Goal: Task Accomplishment & Management: Use online tool/utility

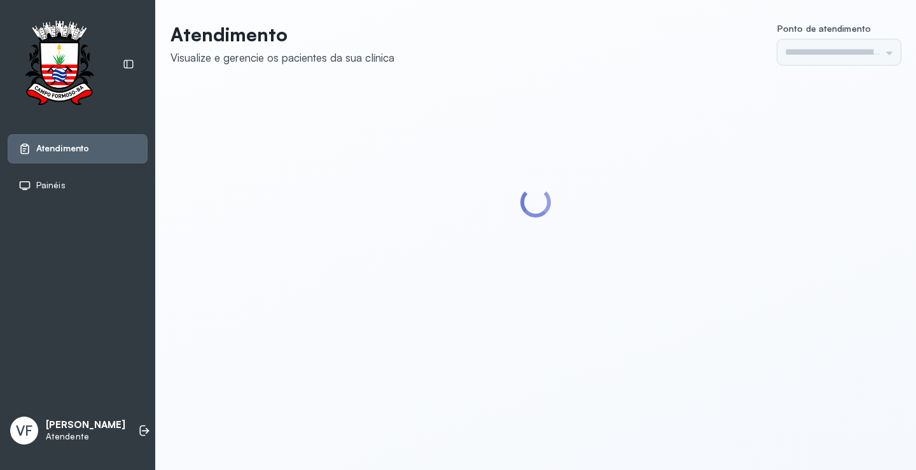
type input "*********"
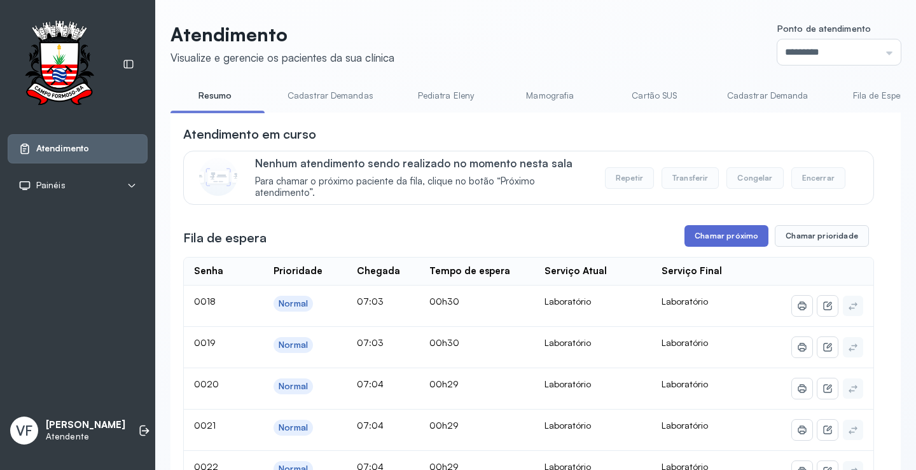
click at [732, 235] on button "Chamar próximo" at bounding box center [727, 236] width 84 height 22
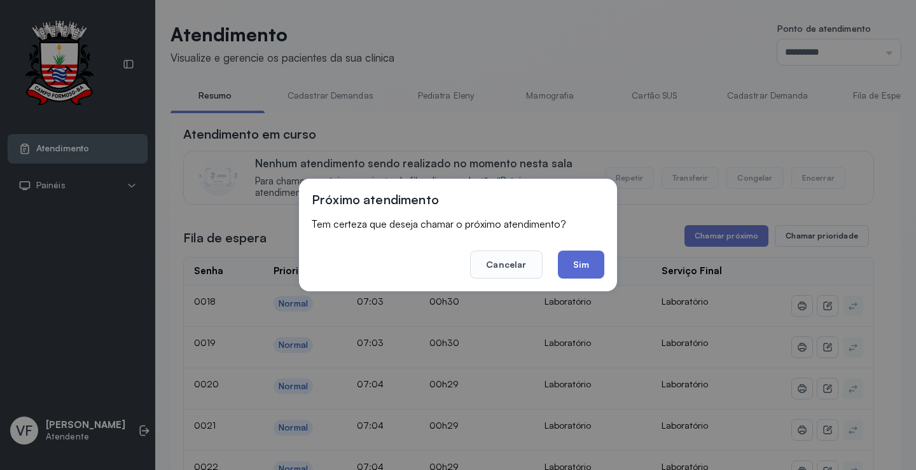
click at [580, 263] on button "Sim" at bounding box center [581, 265] width 46 height 28
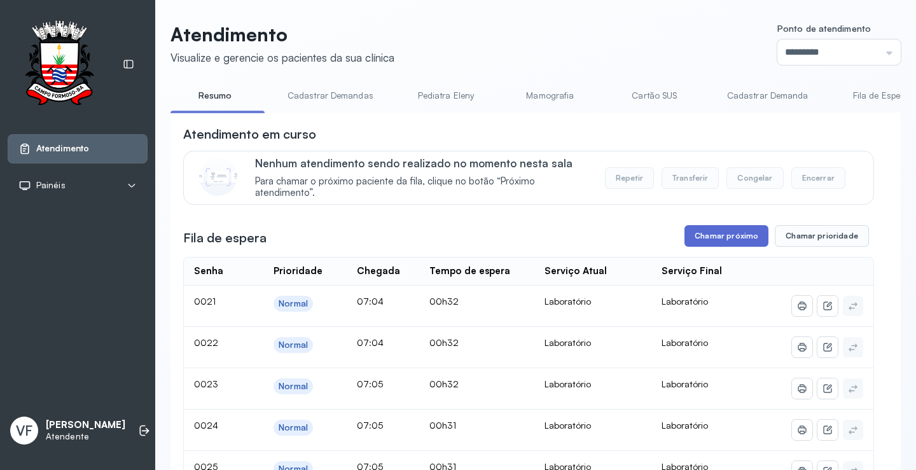
click at [717, 234] on button "Chamar próximo" at bounding box center [727, 236] width 84 height 22
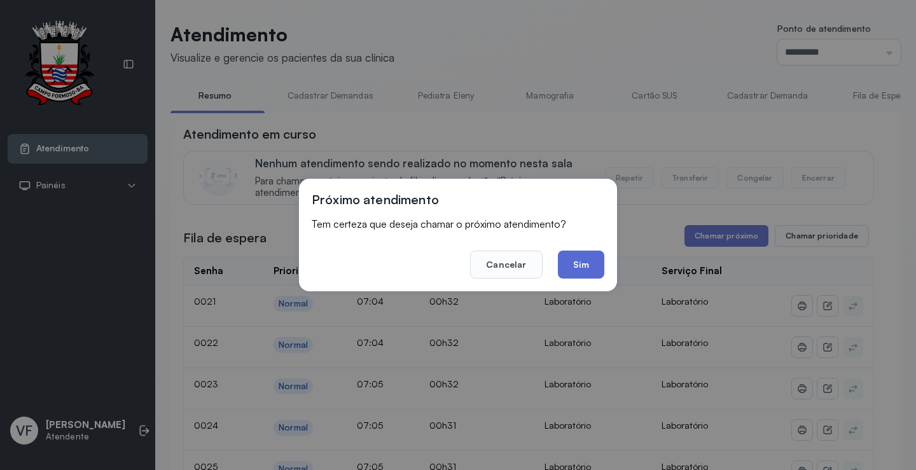
click at [581, 261] on button "Sim" at bounding box center [581, 265] width 46 height 28
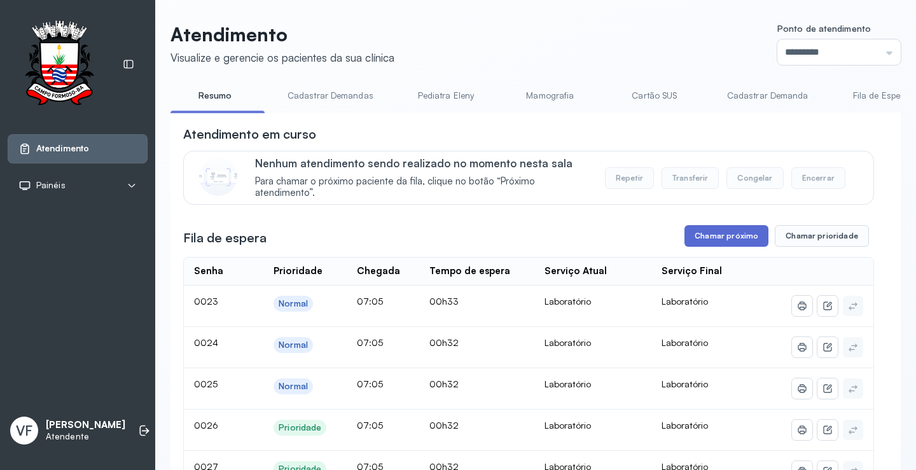
click at [724, 238] on button "Chamar próximo" at bounding box center [727, 236] width 84 height 22
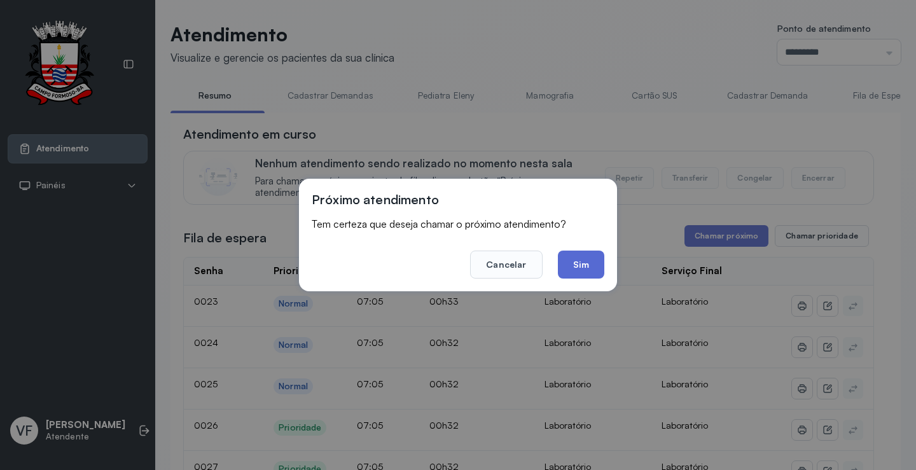
click at [575, 263] on button "Sim" at bounding box center [581, 265] width 46 height 28
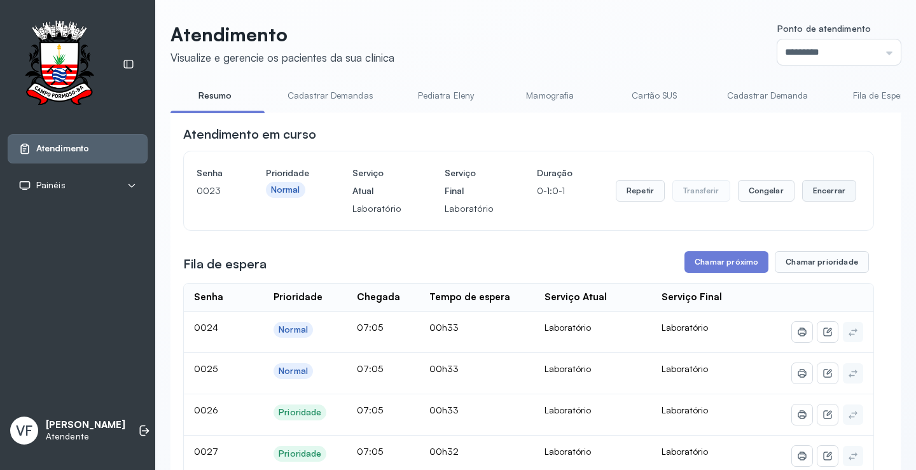
click at [816, 189] on button "Encerrar" at bounding box center [829, 191] width 54 height 22
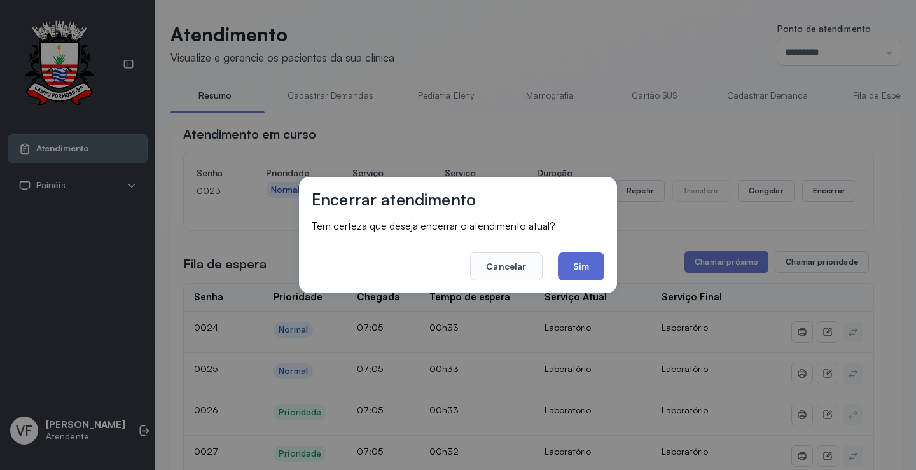
click at [575, 263] on button "Sim" at bounding box center [581, 267] width 46 height 28
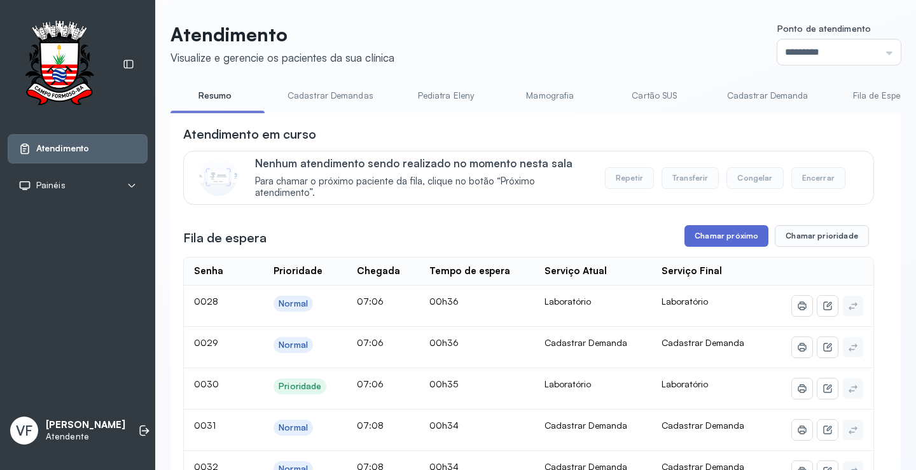
click at [715, 228] on button "Chamar próximo" at bounding box center [727, 236] width 84 height 22
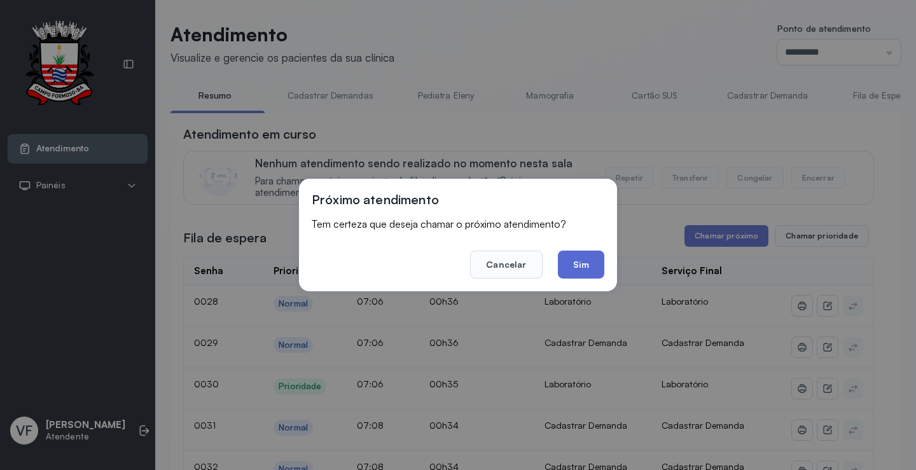
click at [575, 263] on button "Sim" at bounding box center [581, 265] width 46 height 28
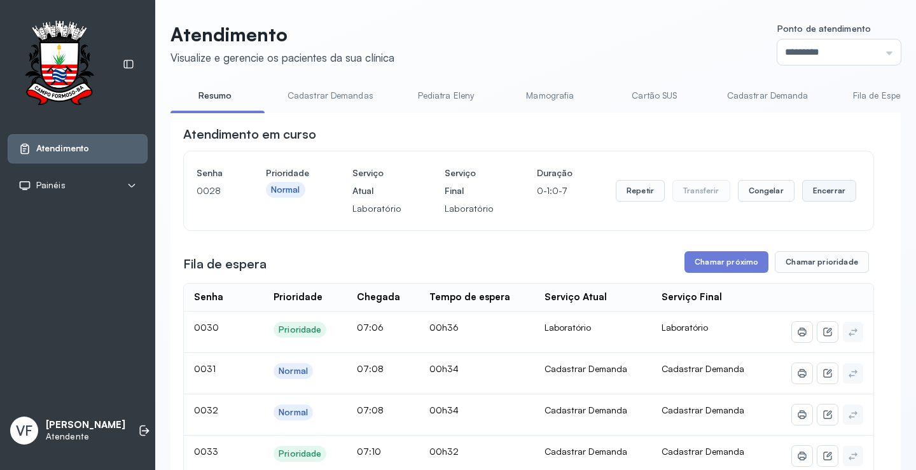
click at [820, 187] on button "Encerrar" at bounding box center [829, 191] width 54 height 22
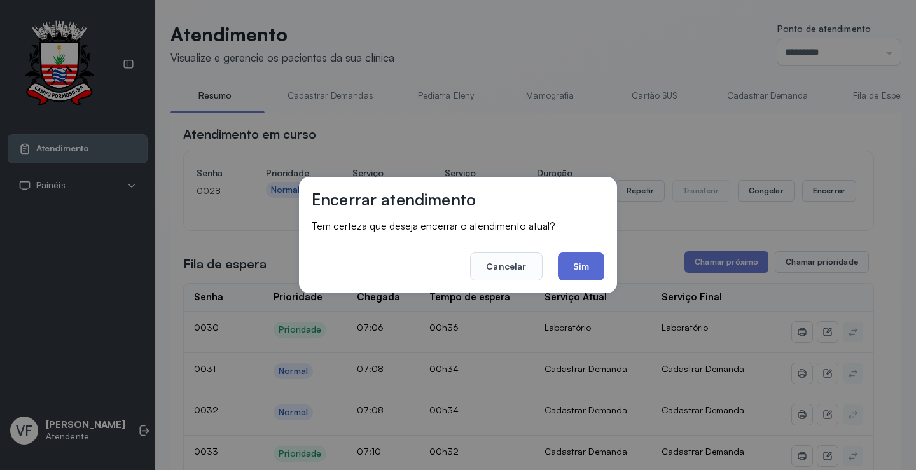
click at [584, 264] on button "Sim" at bounding box center [581, 267] width 46 height 28
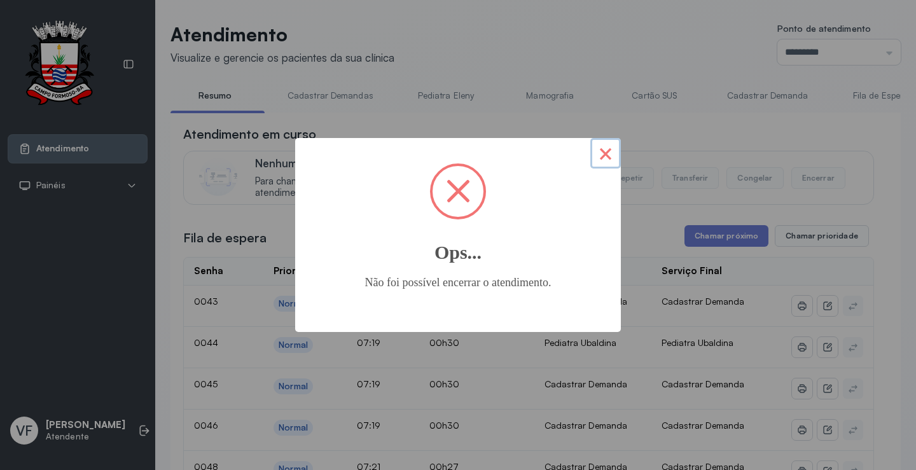
click at [612, 155] on button "×" at bounding box center [606, 153] width 31 height 31
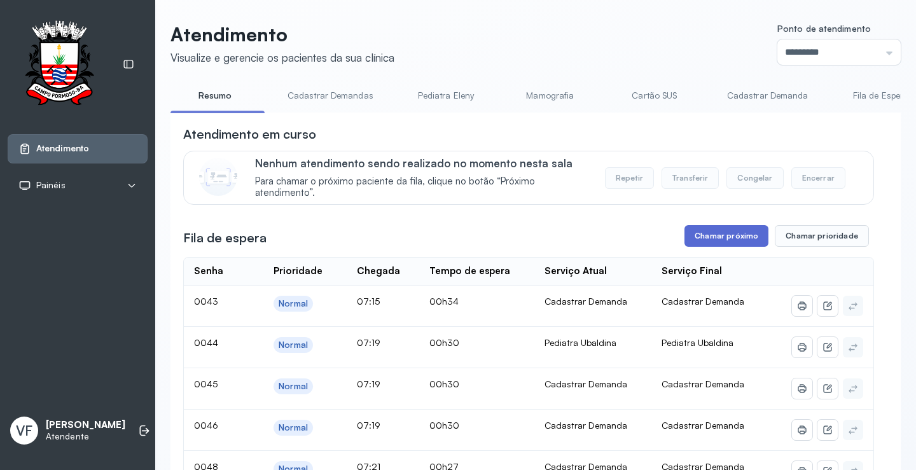
click at [716, 235] on button "Chamar próximo" at bounding box center [727, 236] width 84 height 22
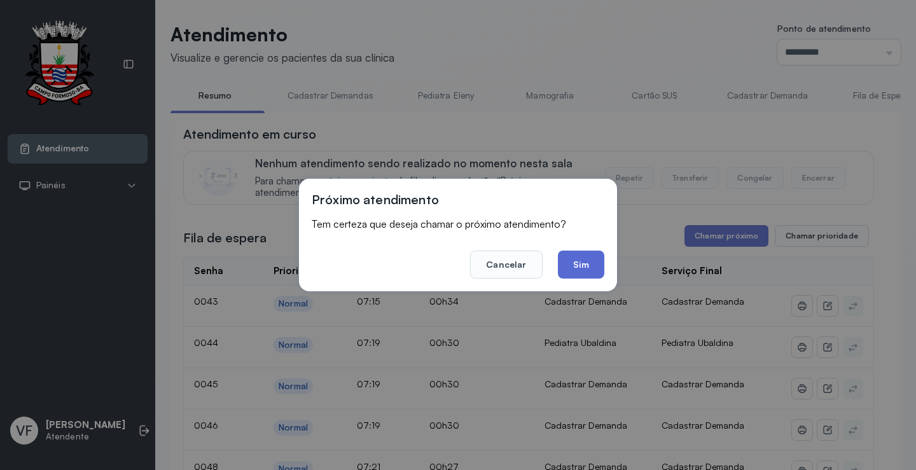
click at [584, 256] on button "Sim" at bounding box center [581, 265] width 46 height 28
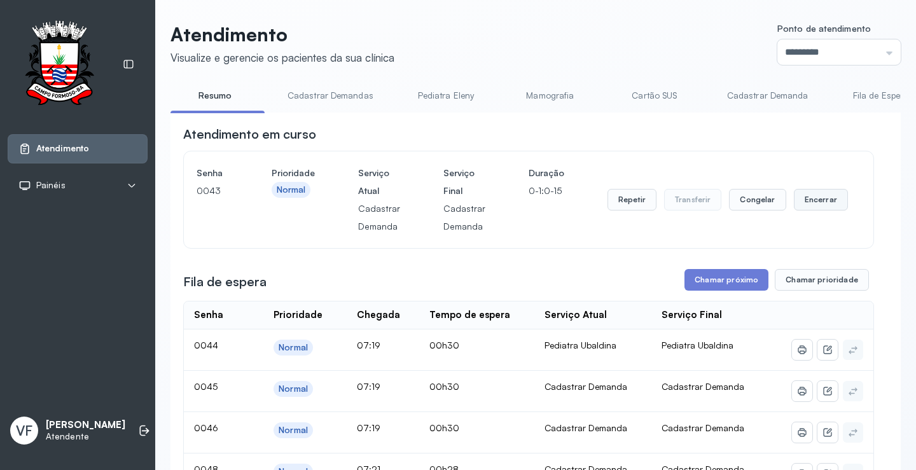
click at [816, 200] on button "Encerrar" at bounding box center [821, 200] width 54 height 22
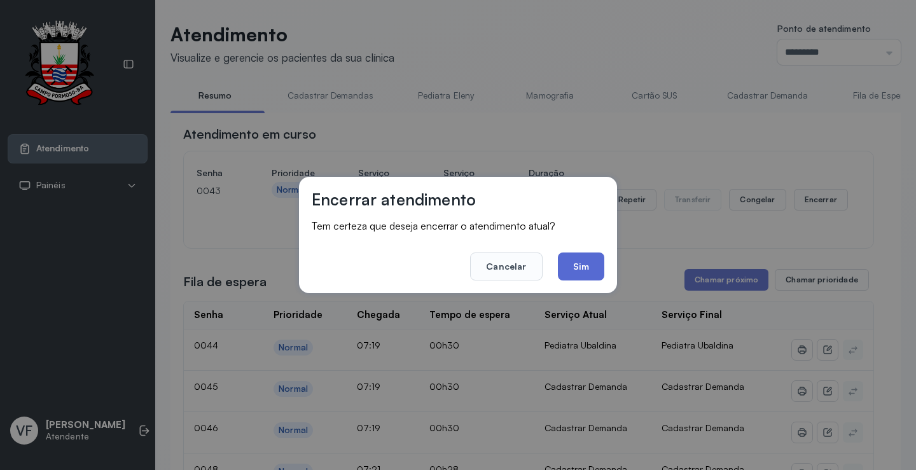
click at [584, 262] on button "Sim" at bounding box center [581, 267] width 46 height 28
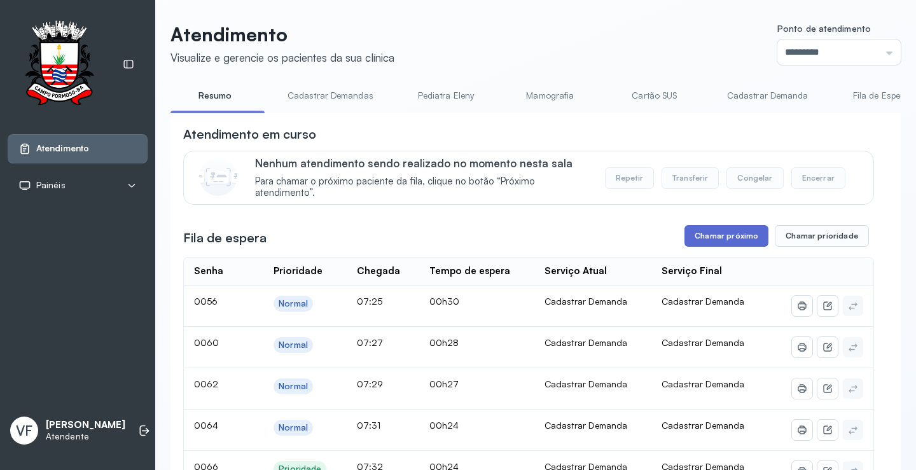
click at [729, 236] on button "Chamar próximo" at bounding box center [727, 236] width 84 height 22
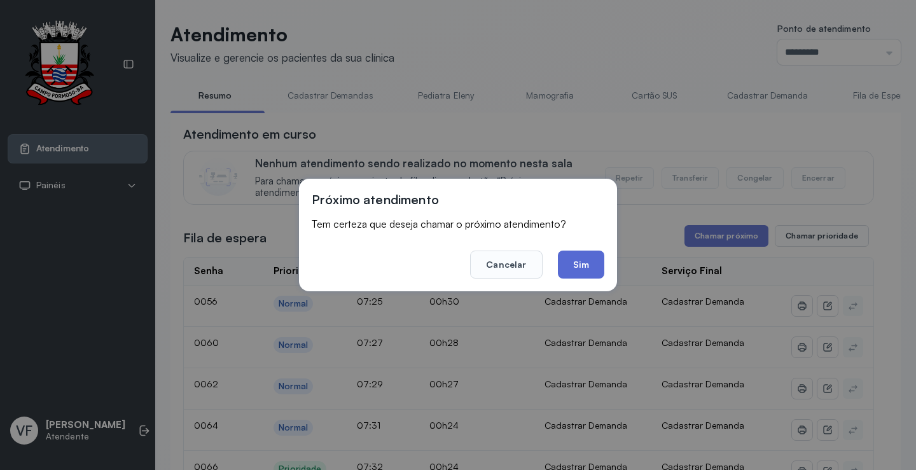
click at [584, 259] on button "Sim" at bounding box center [581, 265] width 46 height 28
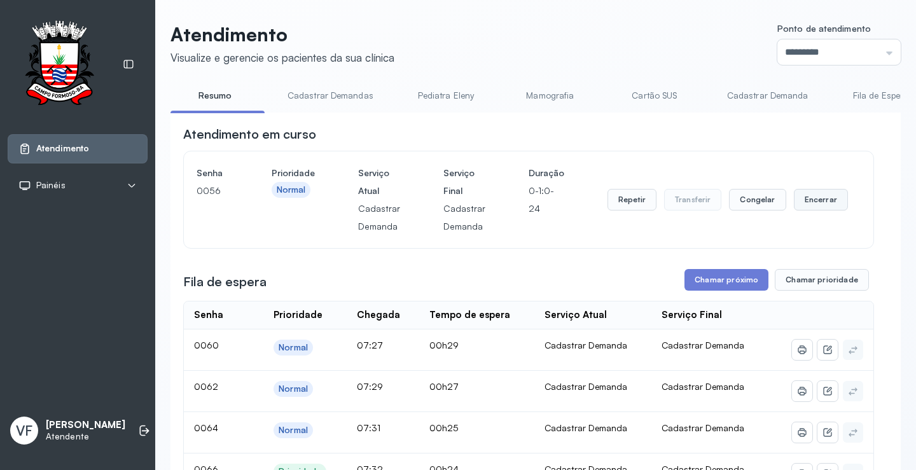
click at [812, 203] on button "Encerrar" at bounding box center [821, 200] width 54 height 22
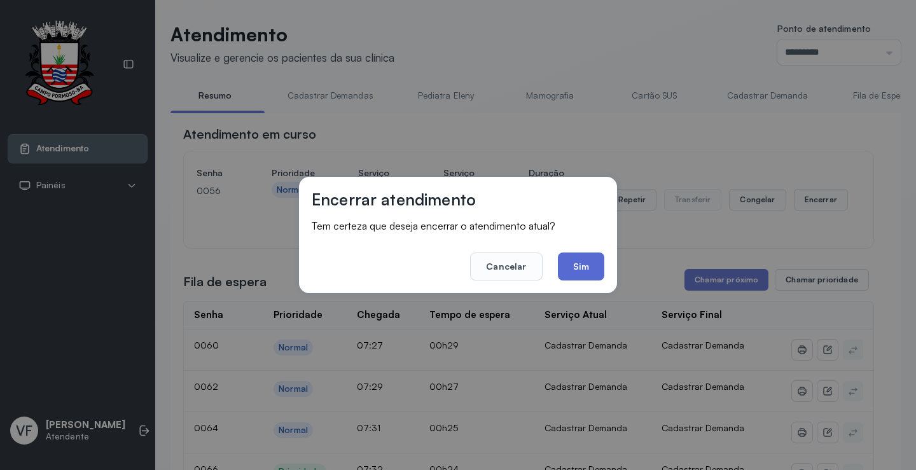
click at [592, 264] on button "Sim" at bounding box center [581, 267] width 46 height 28
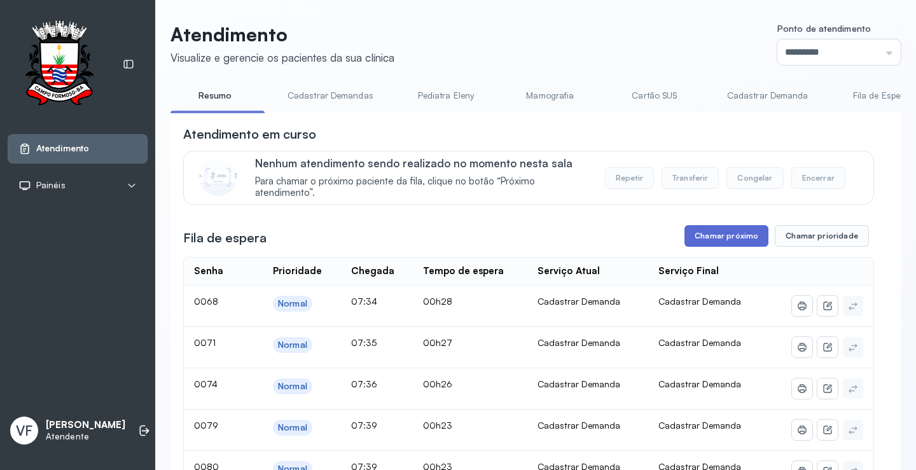
click at [718, 228] on button "Chamar próximo" at bounding box center [727, 236] width 84 height 22
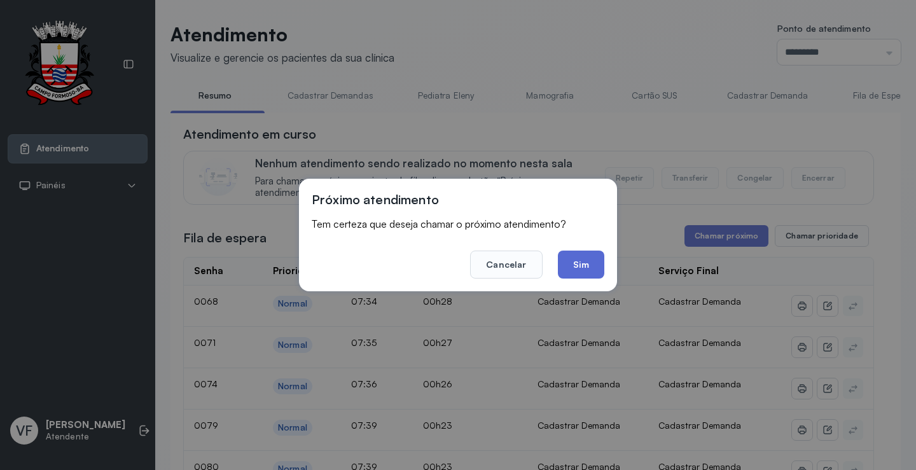
click at [574, 258] on button "Sim" at bounding box center [581, 265] width 46 height 28
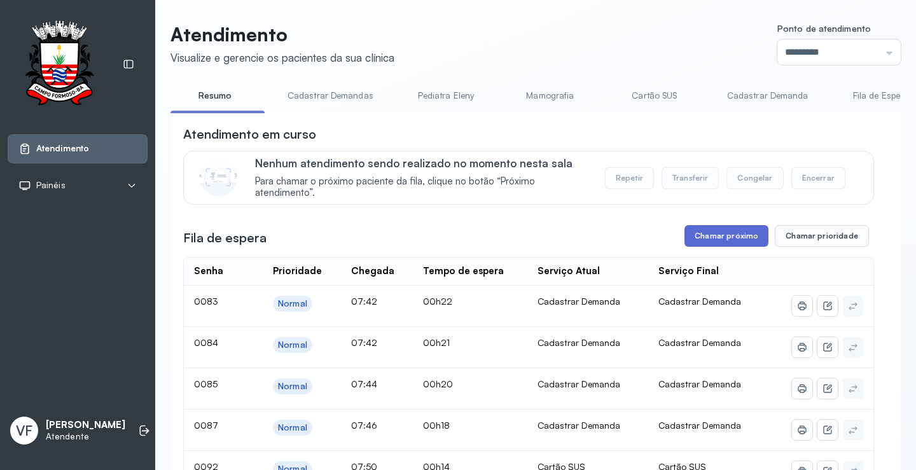
click at [724, 237] on button "Chamar próximo" at bounding box center [727, 236] width 84 height 22
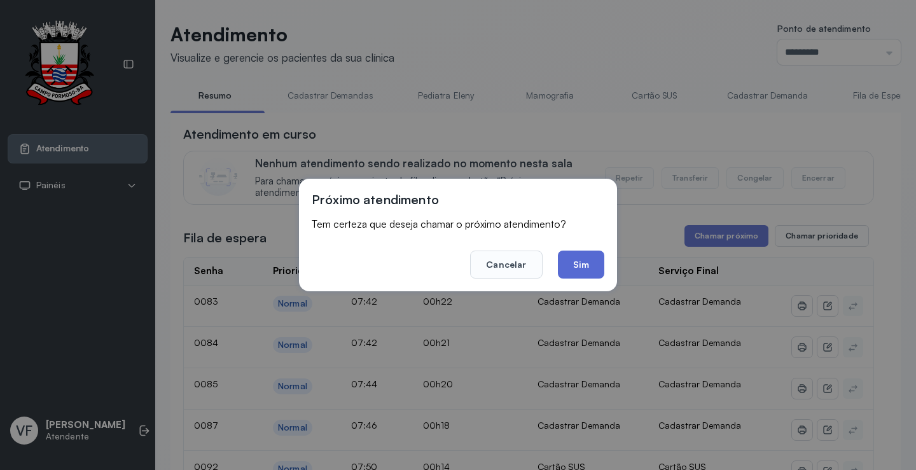
click at [585, 262] on button "Sim" at bounding box center [581, 265] width 46 height 28
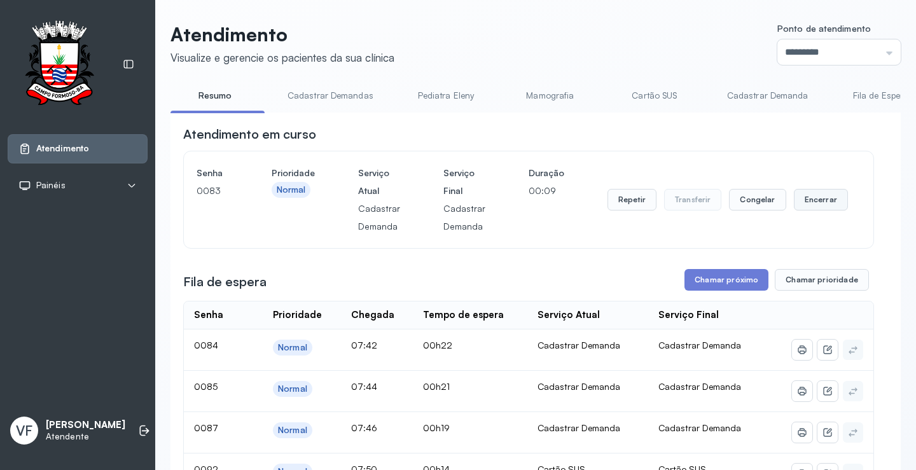
click at [810, 195] on button "Encerrar" at bounding box center [821, 200] width 54 height 22
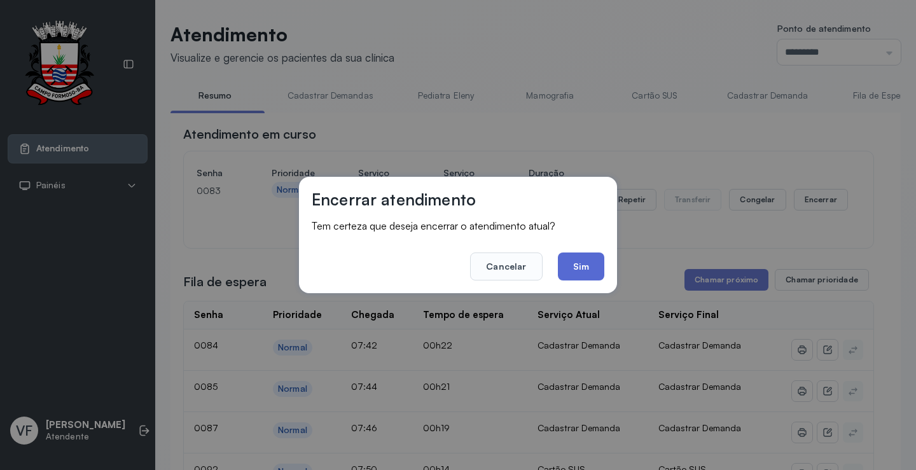
click at [578, 263] on button "Sim" at bounding box center [581, 267] width 46 height 28
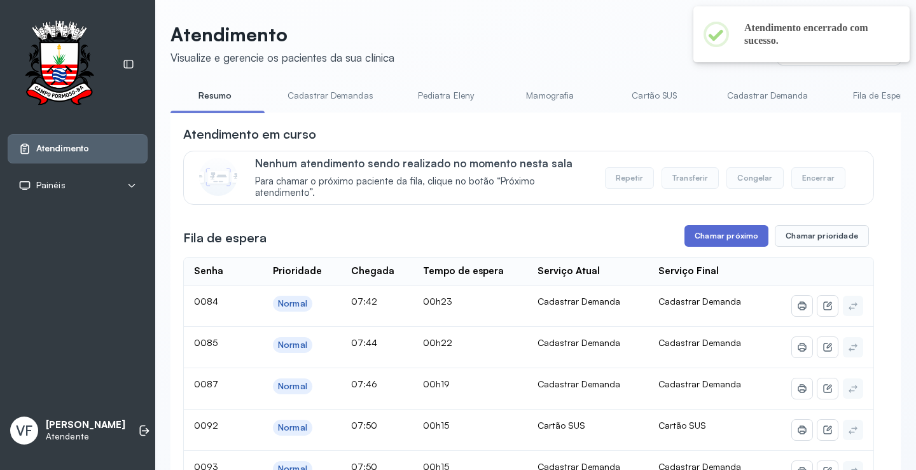
click at [711, 228] on button "Chamar próximo" at bounding box center [727, 236] width 84 height 22
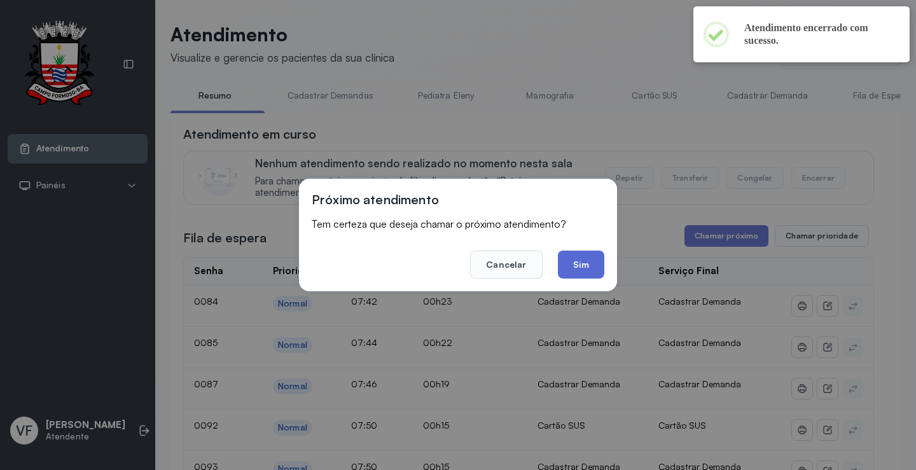
click at [584, 258] on button "Sim" at bounding box center [581, 265] width 46 height 28
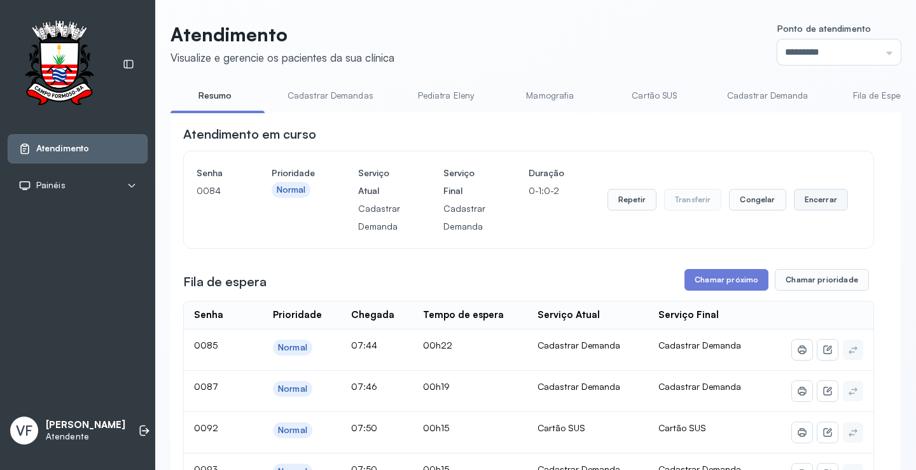
click at [816, 207] on button "Encerrar" at bounding box center [821, 200] width 54 height 22
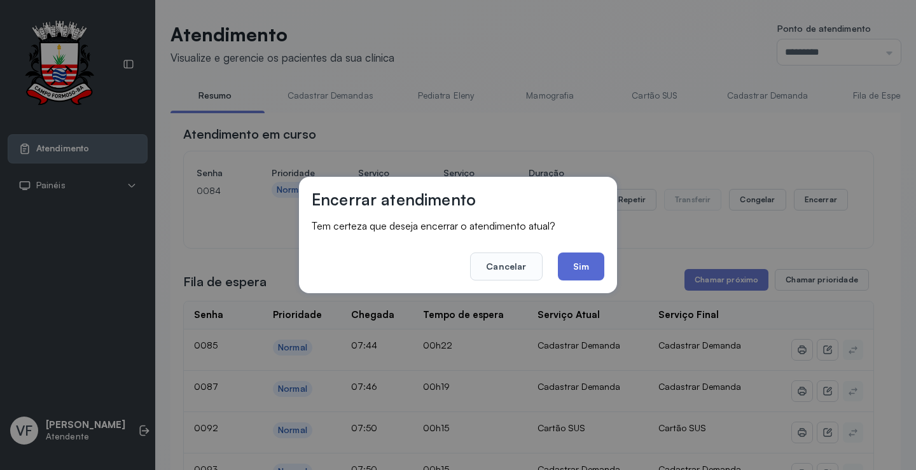
click at [594, 262] on button "Sim" at bounding box center [581, 267] width 46 height 28
